Goal: Information Seeking & Learning: Learn about a topic

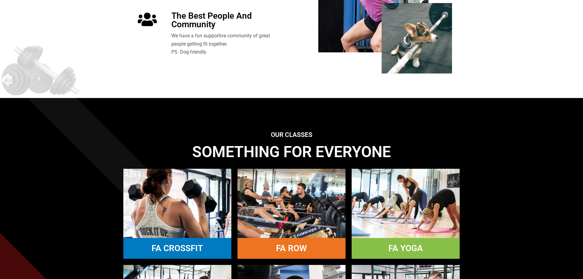
scroll to position [489, 0]
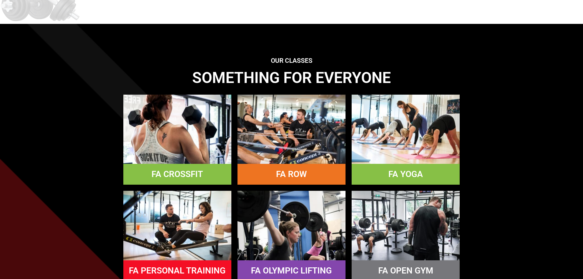
click at [200, 170] on link "FA CROSSFIT" at bounding box center [176, 174] width 51 height 10
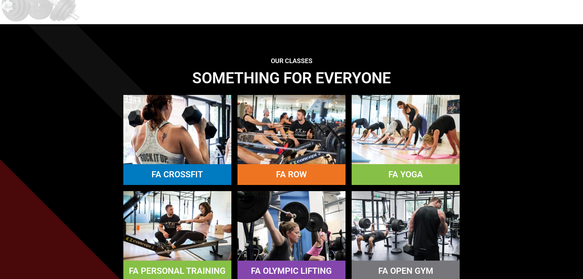
click at [192, 269] on link "FA PERSONAL TRAINING" at bounding box center [177, 271] width 97 height 10
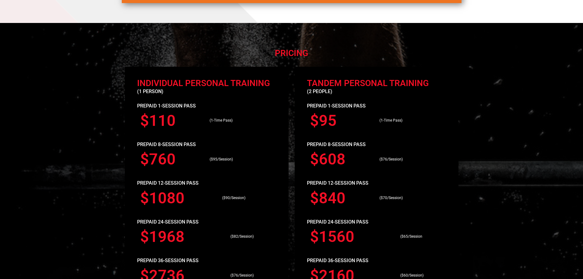
scroll to position [550, 0]
